Goal: Navigation & Orientation: Find specific page/section

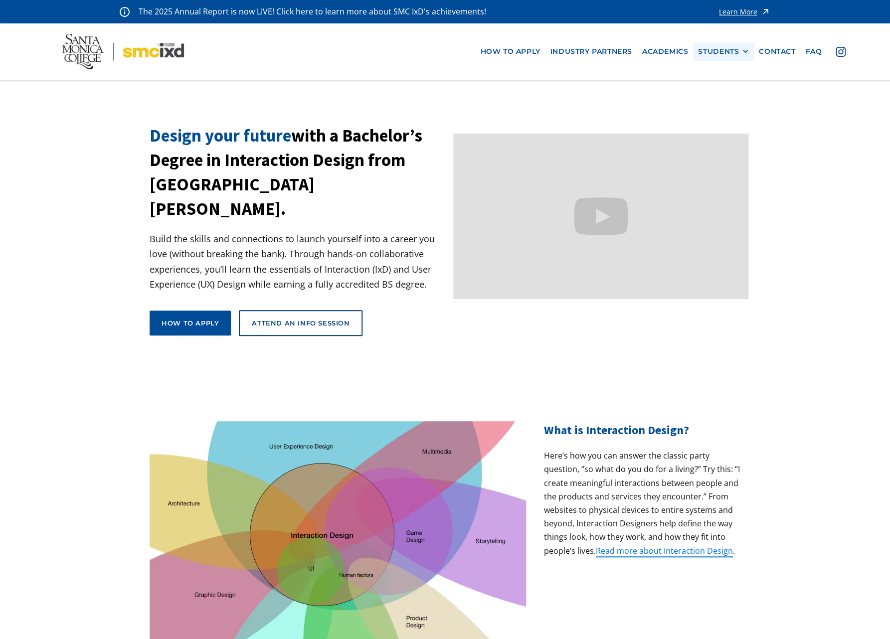
click at [706, 55] on div "STUDENTS" at bounding box center [718, 51] width 41 height 8
click at [716, 111] on link "Alumni" at bounding box center [743, 106] width 90 height 18
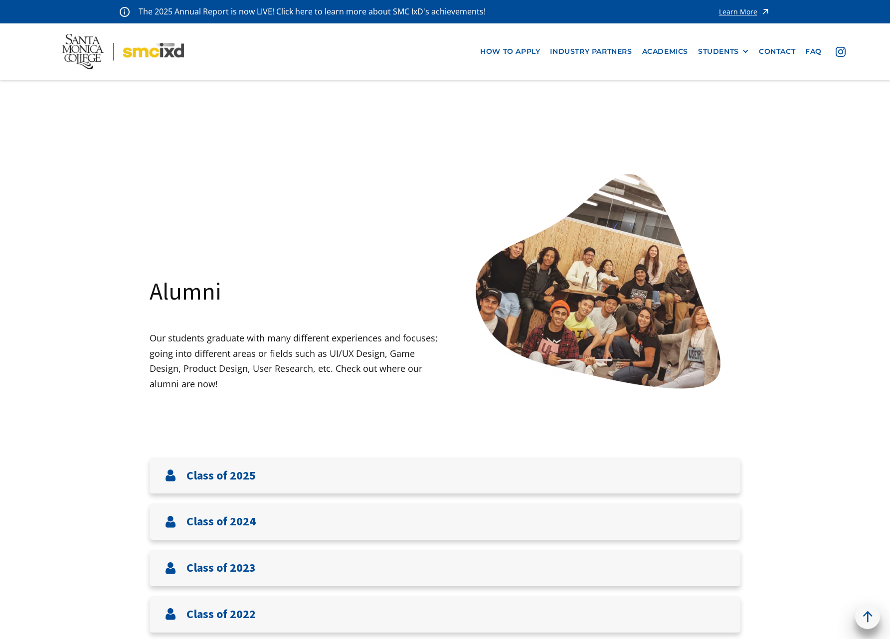
scroll to position [245, 0]
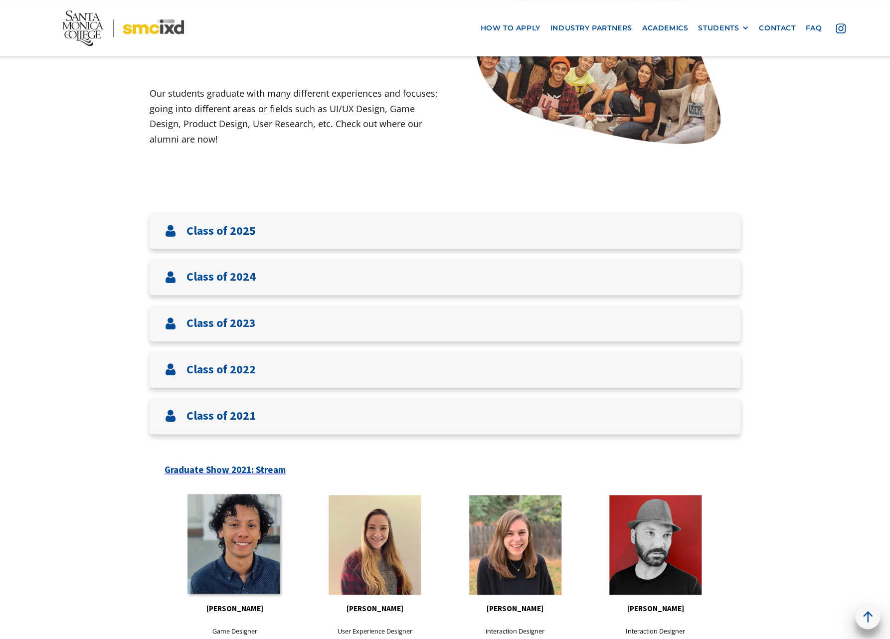
click at [235, 536] on link at bounding box center [233, 544] width 92 height 100
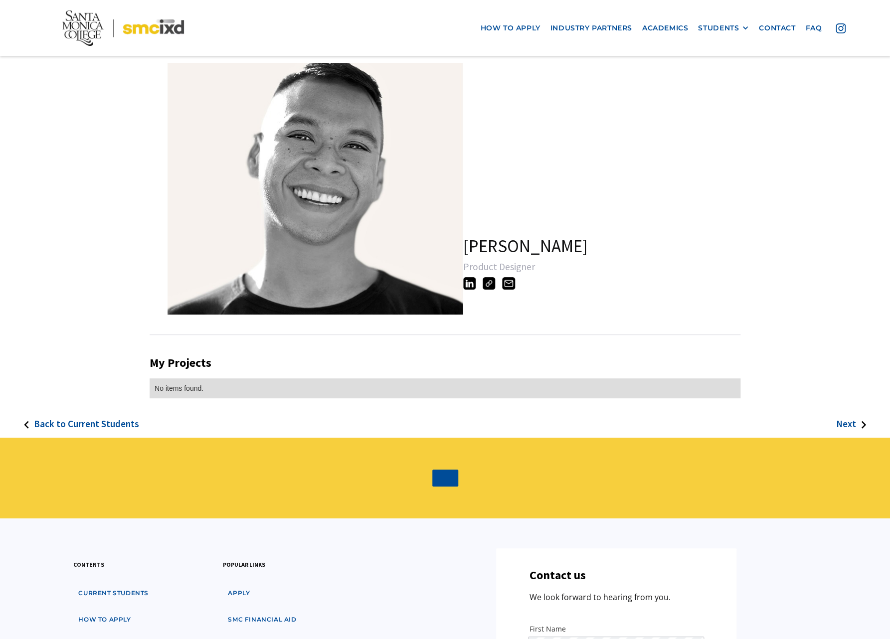
drag, startPoint x: 463, startPoint y: 244, endPoint x: 462, endPoint y: 289, distance: 45.4
click at [462, 289] on section "[PERSON_NAME] Product Designer" at bounding box center [445, 189] width 591 height 252
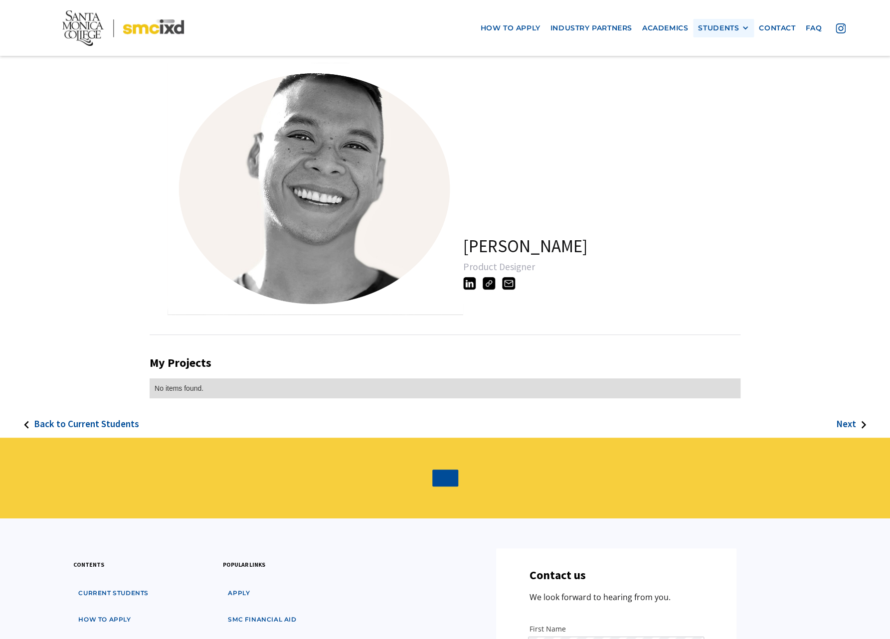
click at [713, 27] on div "STUDENTS" at bounding box center [718, 28] width 41 height 8
click at [718, 87] on link "Alumni" at bounding box center [743, 83] width 90 height 18
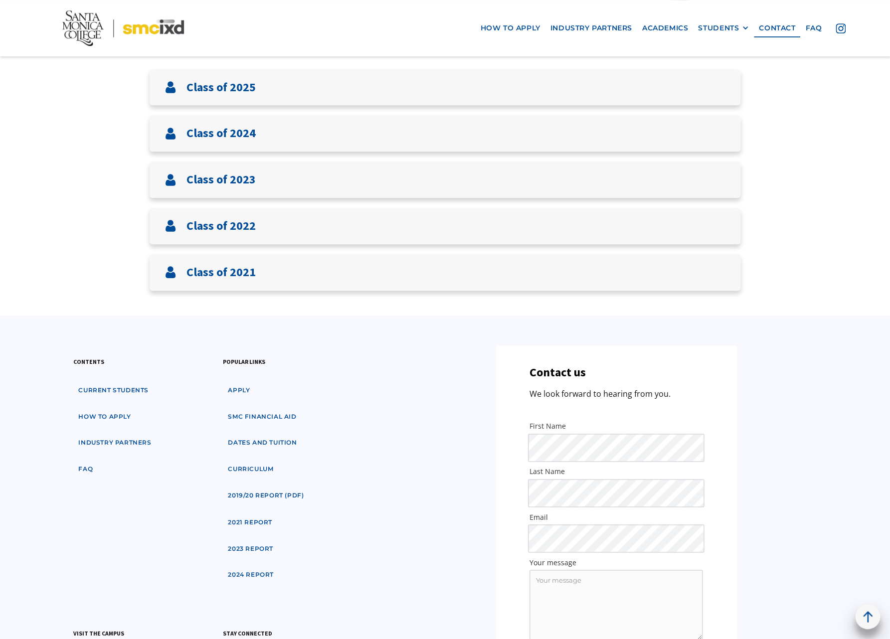
scroll to position [401, 0]
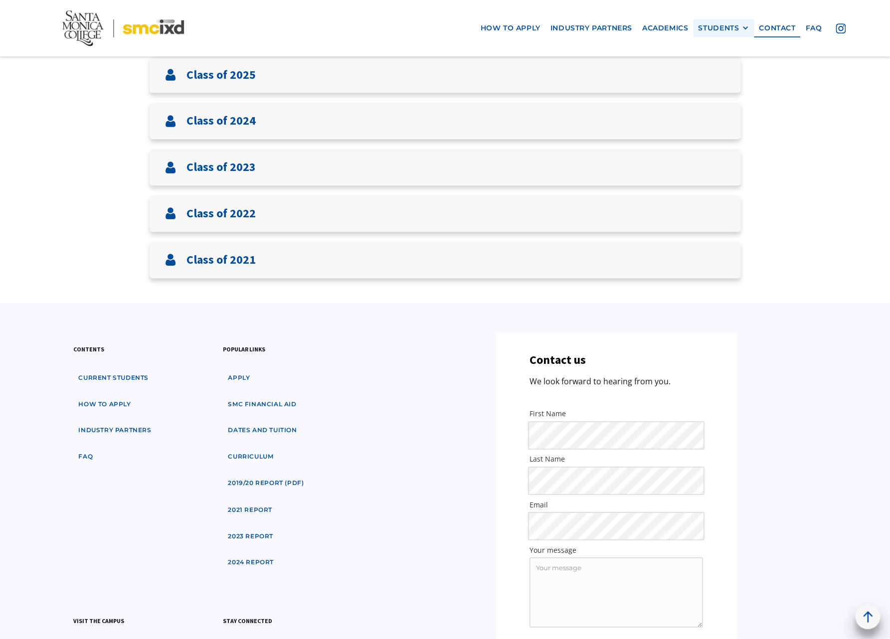
click at [709, 29] on div "STUDENTS" at bounding box center [718, 28] width 41 height 8
click at [719, 61] on link "Current Students" at bounding box center [743, 64] width 90 height 18
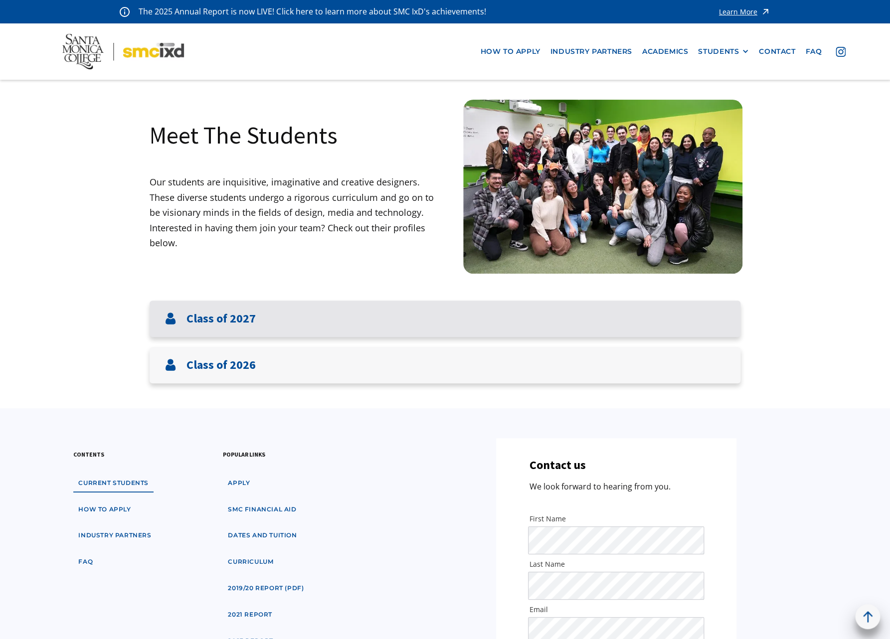
click at [220, 323] on h3 "Class of 2027" at bounding box center [220, 319] width 69 height 14
click at [221, 323] on h3 "Class of 2027" at bounding box center [220, 319] width 69 height 14
click at [220, 323] on h3 "Class of 2027" at bounding box center [220, 319] width 69 height 14
click at [272, 321] on div "Class of 2027" at bounding box center [445, 319] width 591 height 36
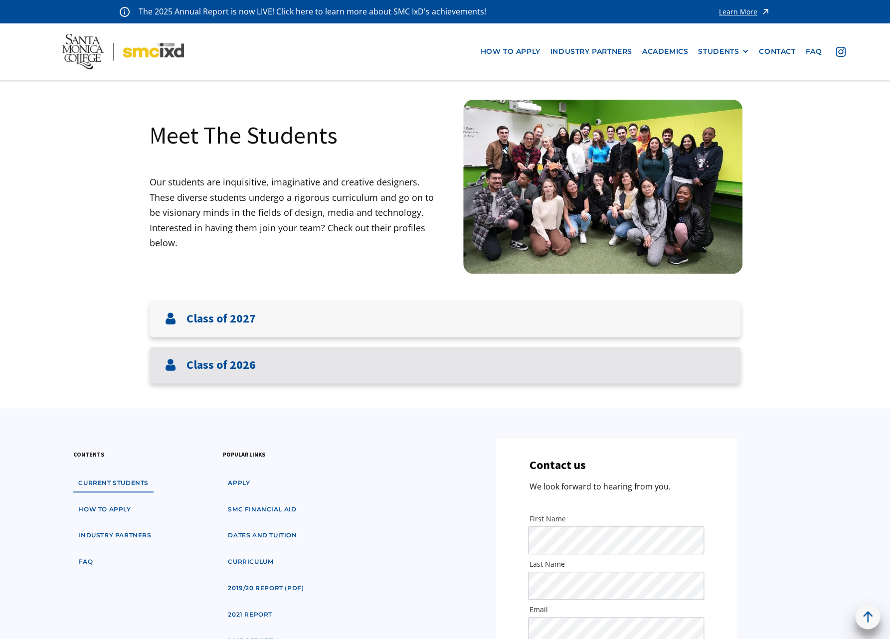
click at [213, 367] on h3 "Class of 2026" at bounding box center [220, 365] width 69 height 14
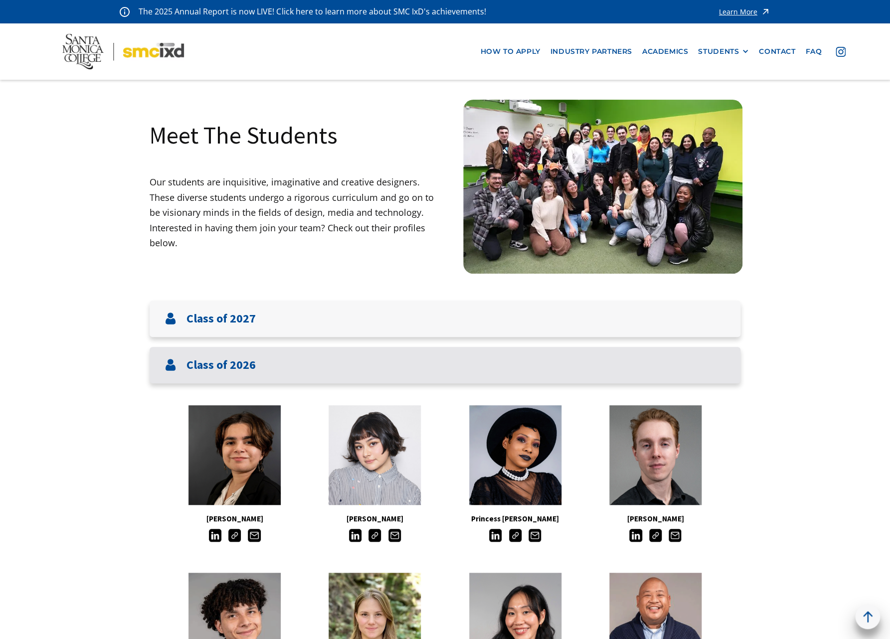
click at [243, 365] on h3 "Class of 2026" at bounding box center [220, 365] width 69 height 14
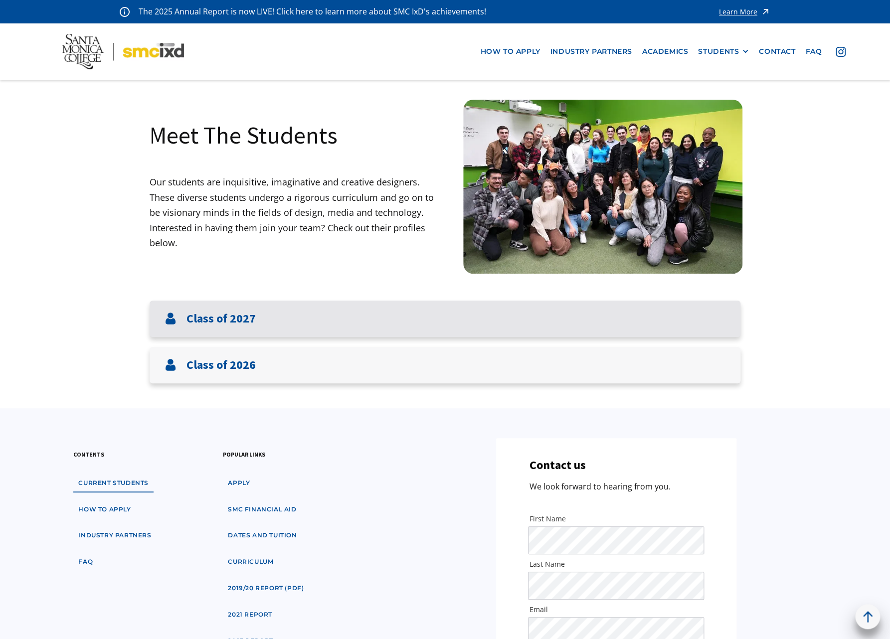
click at [237, 322] on h3 "Class of 2027" at bounding box center [220, 319] width 69 height 14
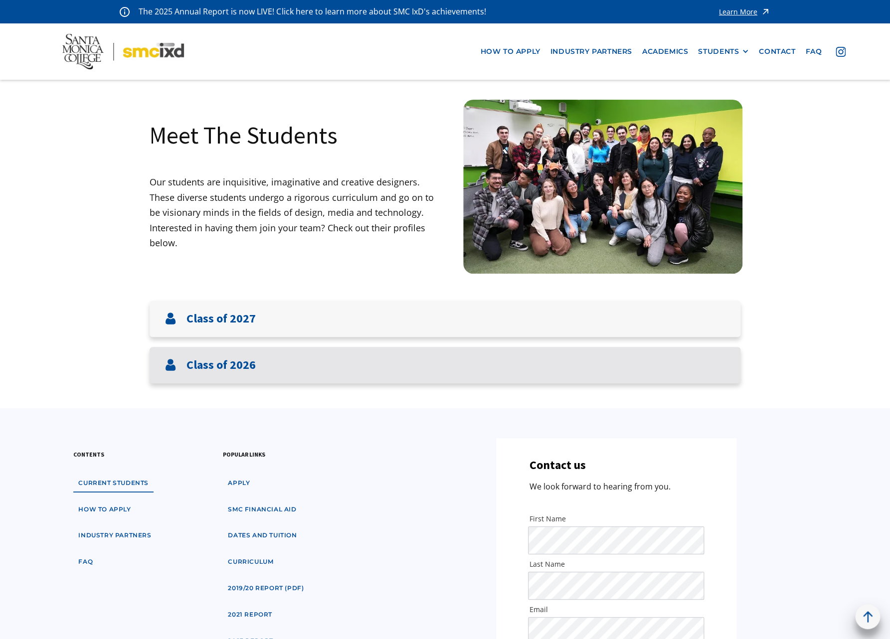
click at [234, 360] on h3 "Class of 2026" at bounding box center [220, 365] width 69 height 14
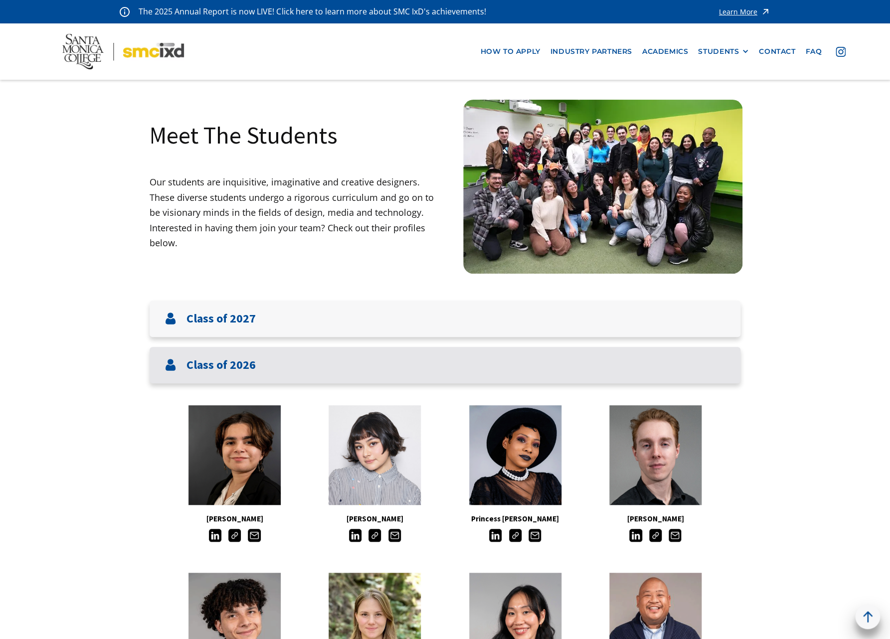
click at [245, 356] on div "Class of 2026" at bounding box center [445, 365] width 591 height 36
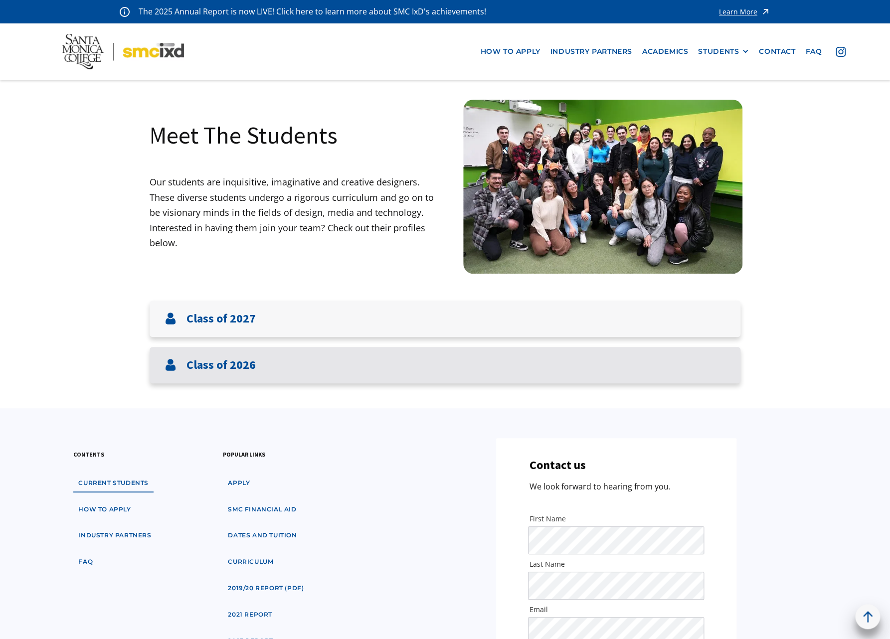
click at [220, 367] on h3 "Class of 2026" at bounding box center [220, 365] width 69 height 14
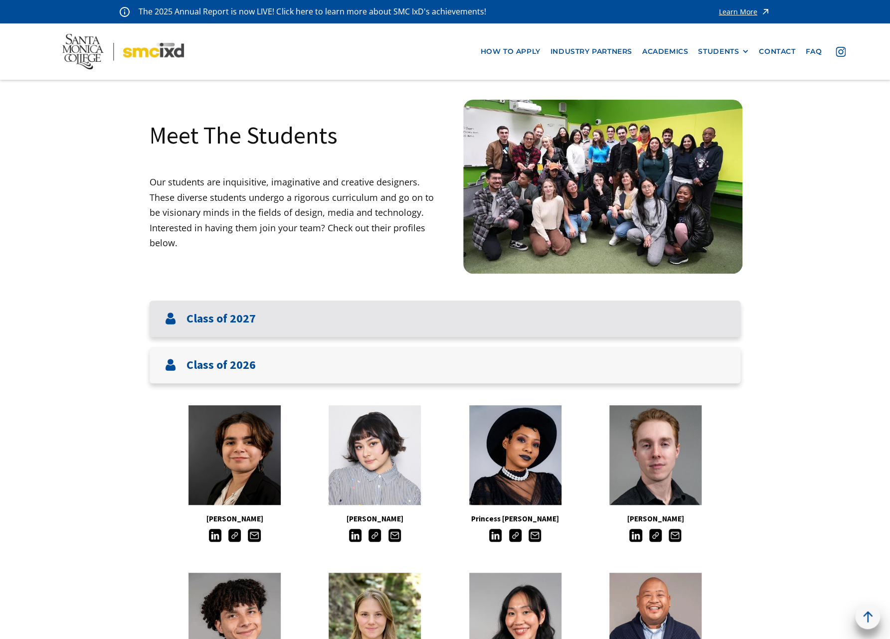
click at [235, 321] on h3 "Class of 2027" at bounding box center [220, 319] width 69 height 14
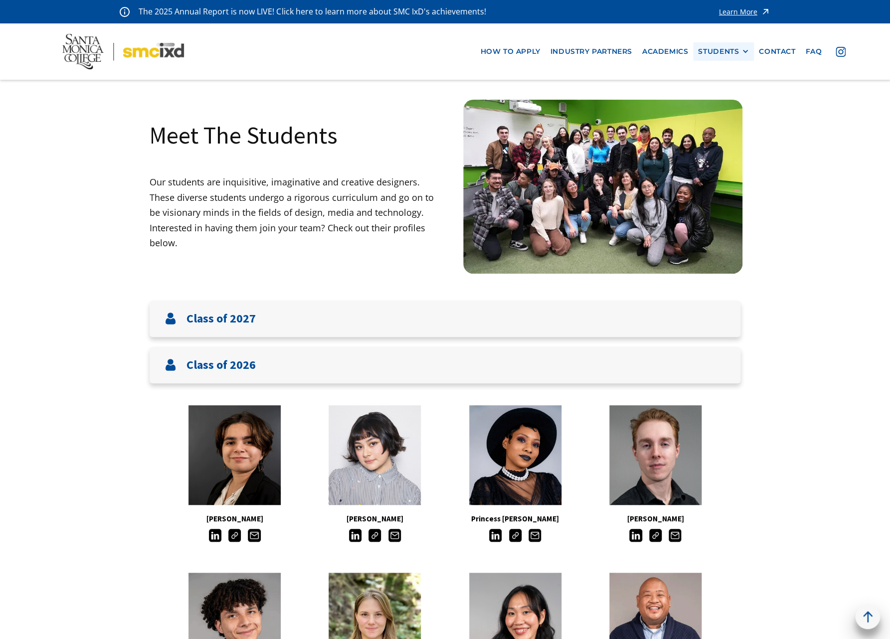
click at [714, 51] on div "STUDENTS" at bounding box center [718, 51] width 41 height 8
click at [712, 109] on link "Alumni" at bounding box center [743, 106] width 90 height 18
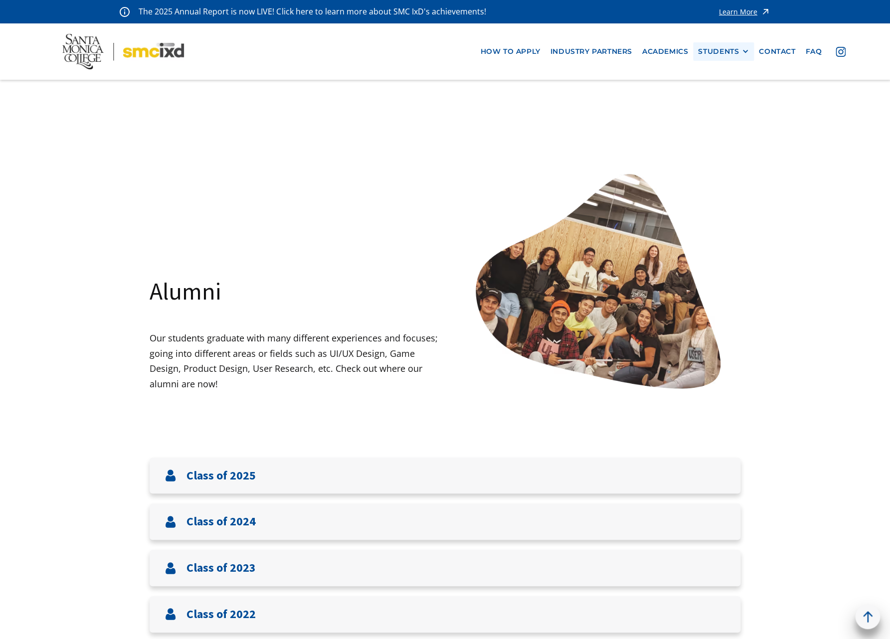
click at [712, 51] on div "STUDENTS" at bounding box center [718, 51] width 41 height 8
click at [715, 91] on link "Current Students" at bounding box center [743, 88] width 90 height 18
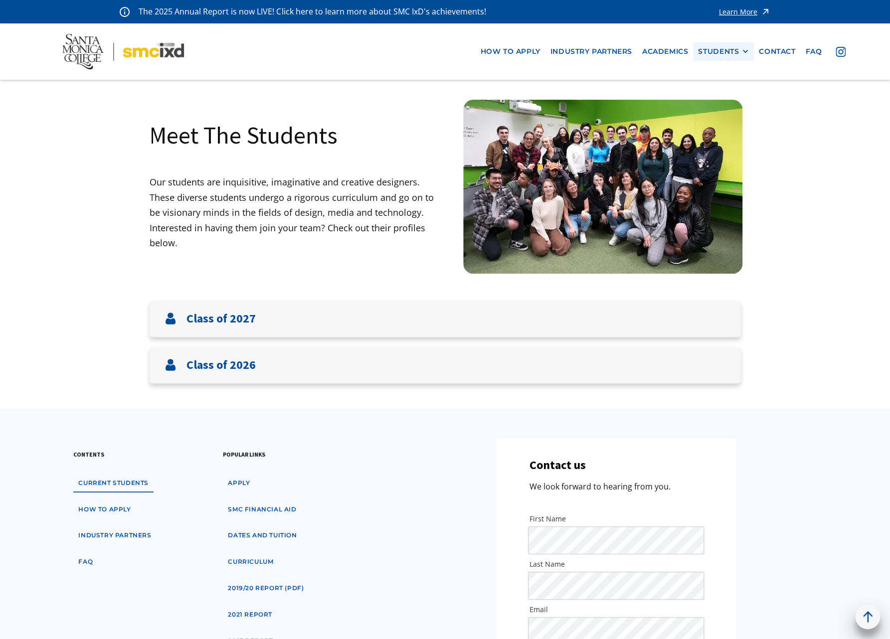
click at [706, 58] on div "STUDENTS PROspective Students GRAD SHOW 2025 Current Students Alumni" at bounding box center [723, 51] width 61 height 18
click at [719, 48] on div "STUDENTS" at bounding box center [718, 51] width 41 height 8
click at [713, 105] on link "Alumni" at bounding box center [743, 106] width 90 height 18
